Goal: Transaction & Acquisition: Purchase product/service

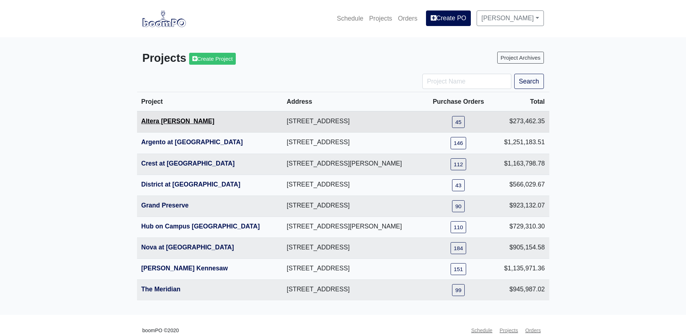
click at [167, 122] on link "Altera [PERSON_NAME]" at bounding box center [177, 121] width 73 height 7
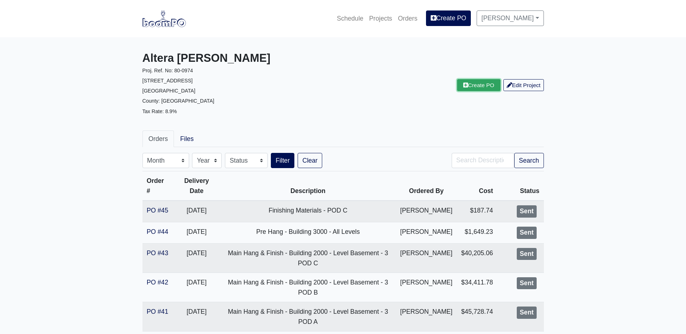
click at [471, 82] on link "Create PO" at bounding box center [478, 85] width 43 height 12
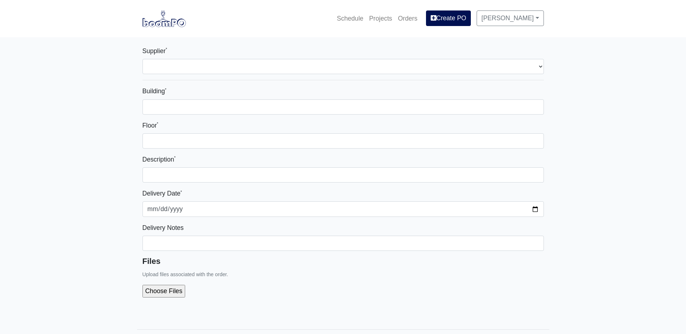
select select
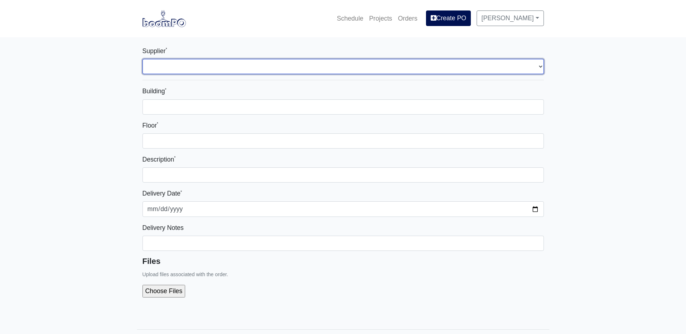
drag, startPoint x: 209, startPoint y: 63, endPoint x: 211, endPoint y: 69, distance: 6.6
click at [209, 63] on select "Select one... L&W Supply - Mableton, GA Grabber Construction Products - Atlanta…" at bounding box center [342, 66] width 401 height 15
select select "1"
click at [142, 59] on select "Select one... L&W Supply - Mableton, GA Grabber Construction Products - Atlanta…" at bounding box center [342, 66] width 401 height 15
select select
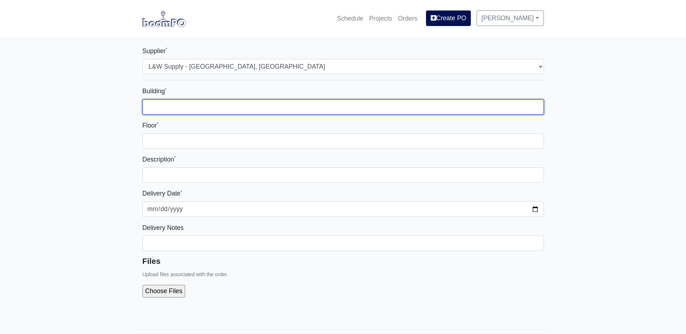
click at [180, 102] on input "Building *" at bounding box center [342, 106] width 401 height 15
type input "-"
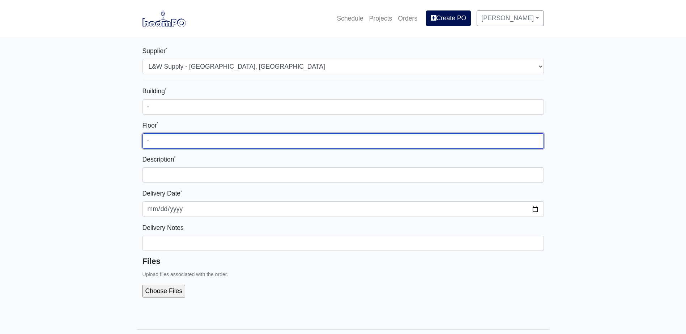
type input "-"
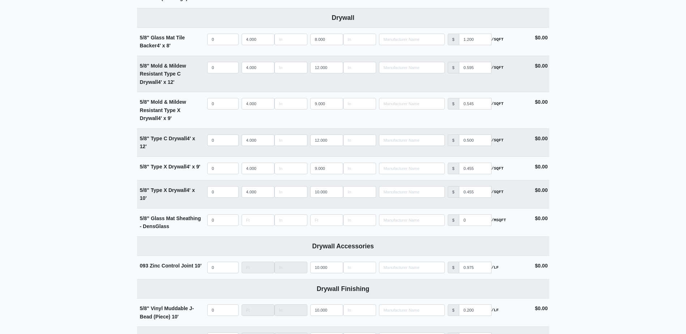
scroll to position [398, 0]
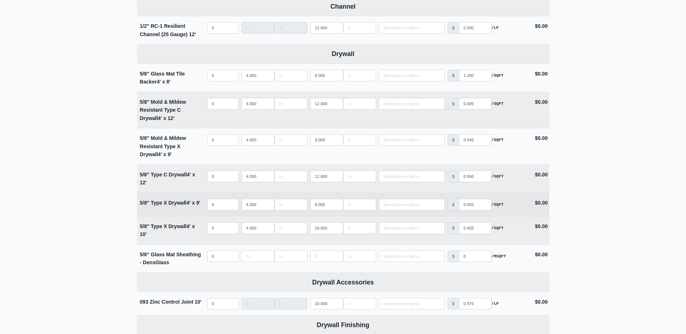
type input "POD A Building 2000 Board Fill-In"
select select
click at [225, 209] on input "quantity" at bounding box center [222, 205] width 31 height 12
type input "7"
select select
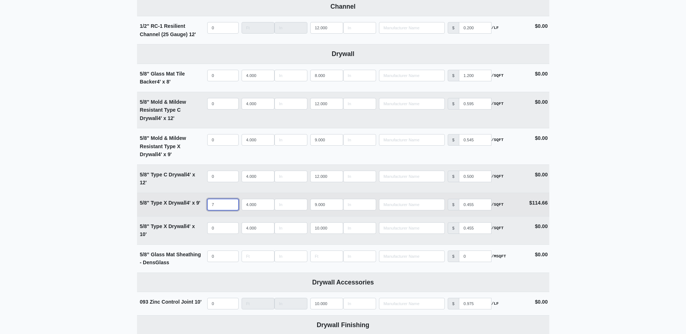
type input "76"
select select
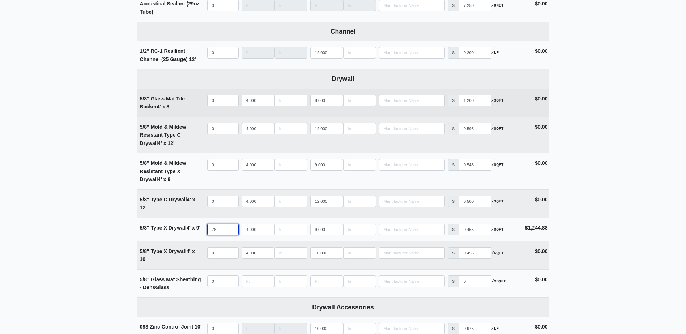
scroll to position [362, 0]
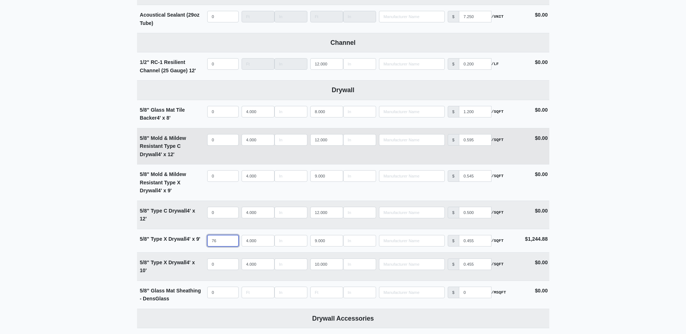
type input "76"
select select
click at [212, 142] on input "quantity" at bounding box center [222, 140] width 31 height 12
type input "1"
select select
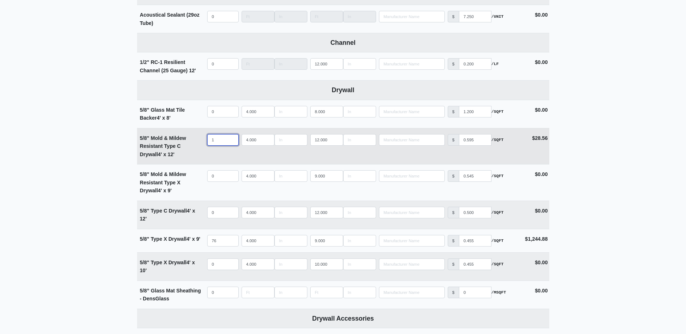
type input "19"
select select
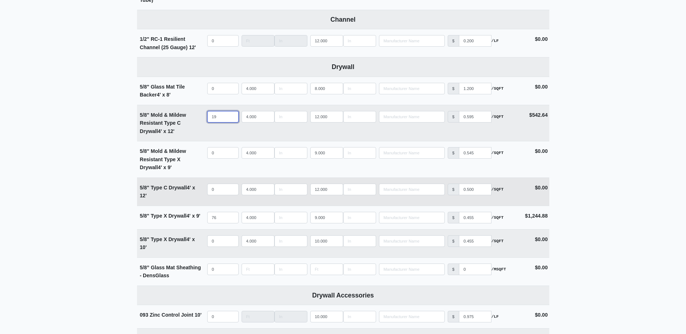
scroll to position [398, 0]
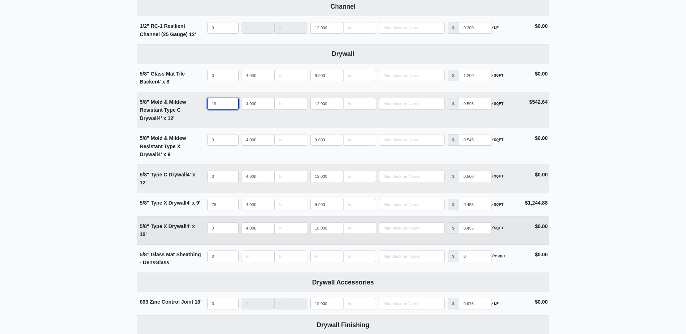
type input "19"
select select
click at [222, 231] on input "quantity" at bounding box center [222, 228] width 31 height 12
type input "3"
select select
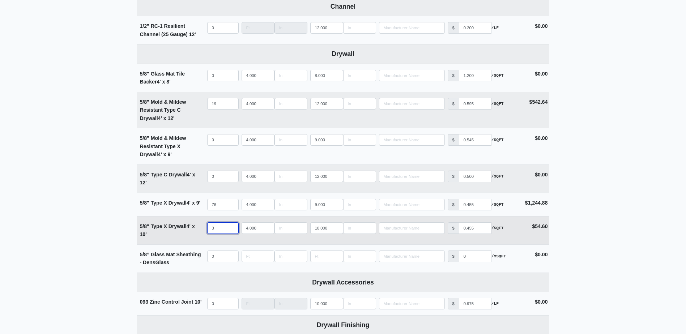
type input "36"
select select
type input "36"
type input "11"
select select
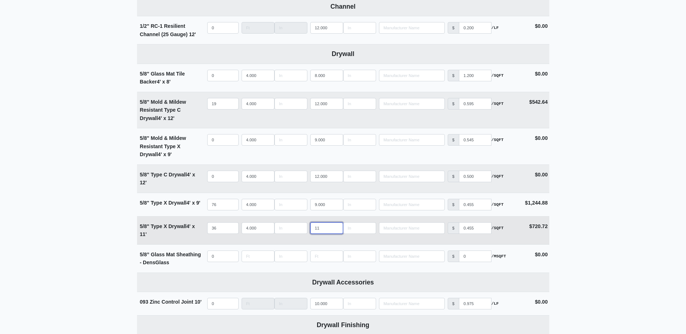
click at [336, 228] on input "11" at bounding box center [326, 228] width 33 height 12
type input "12"
select select
click at [336, 228] on input "12" at bounding box center [326, 228] width 33 height 12
type input "13"
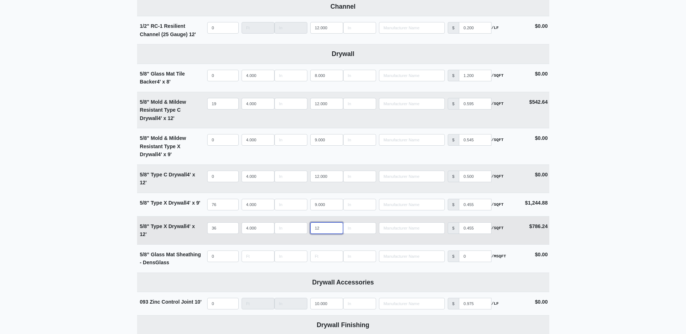
select select
click at [336, 228] on input "13" at bounding box center [326, 228] width 33 height 12
type input "12"
select select
type input "12"
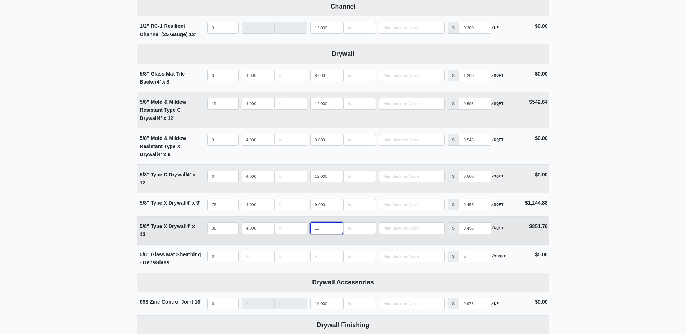
click at [334, 230] on input "12" at bounding box center [326, 228] width 33 height 12
click at [100, 205] on main "Supplier * Select one... L&W Supply - Mableton, GA Grabber Construction Product…" at bounding box center [343, 280] width 686 height 1280
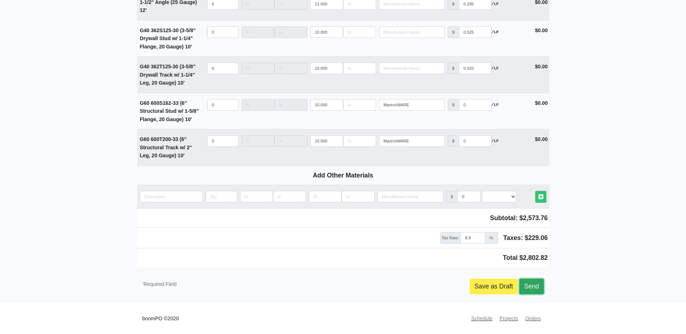
click at [542, 289] on link "Send" at bounding box center [531, 286] width 24 height 15
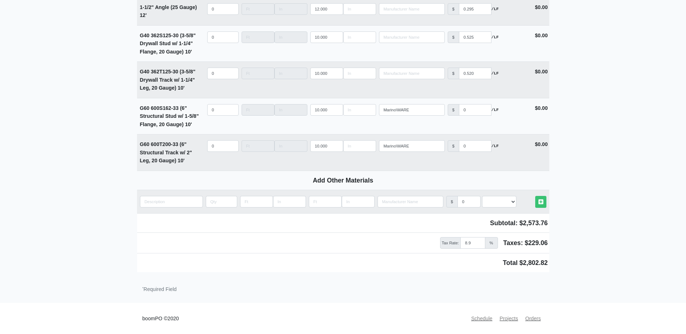
scroll to position [1012, 0]
